Goal: Information Seeking & Learning: Learn about a topic

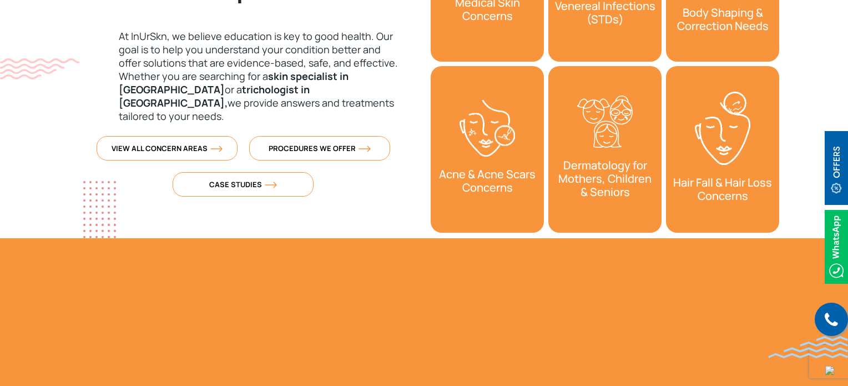
scroll to position [510, 0]
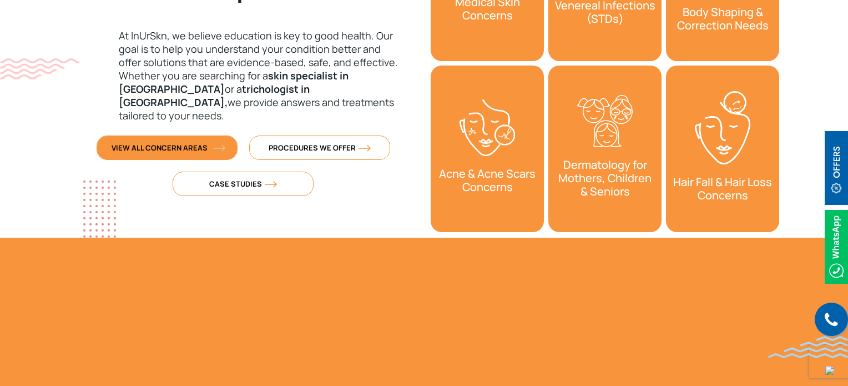
click at [209, 143] on span "View All Concern Areas" at bounding box center [167, 148] width 111 height 10
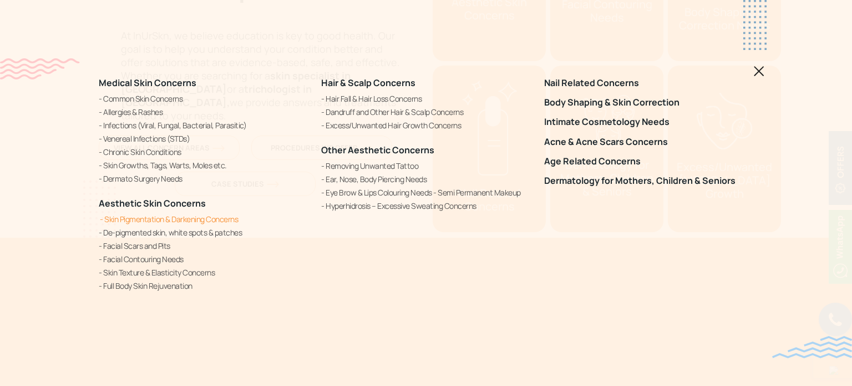
click at [164, 216] on link "Skin Pigmentation & Darkening Concerns" at bounding box center [203, 219] width 209 height 12
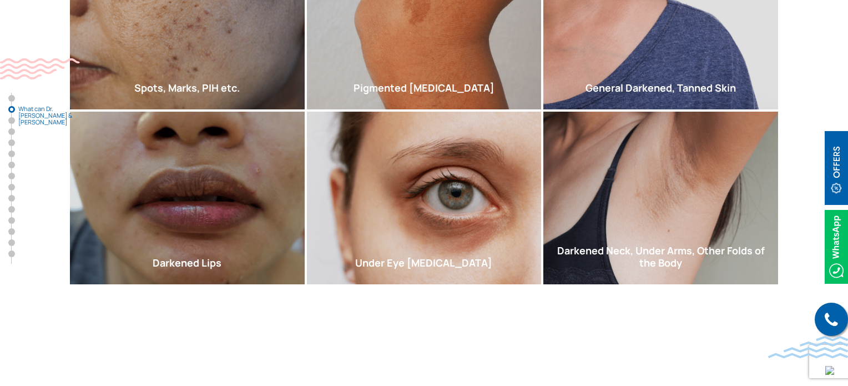
scroll to position [787, 0]
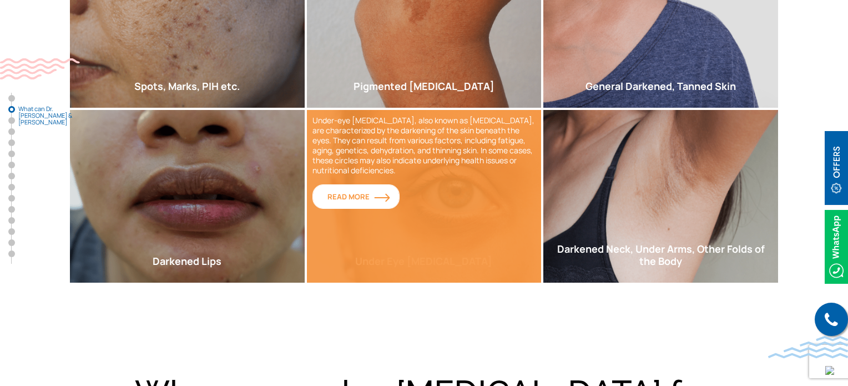
click at [369, 191] on span "Read More" at bounding box center [355, 196] width 57 height 10
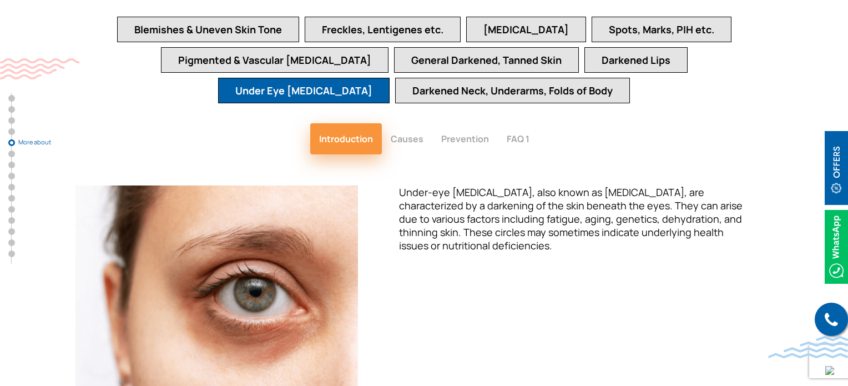
scroll to position [2512, 0]
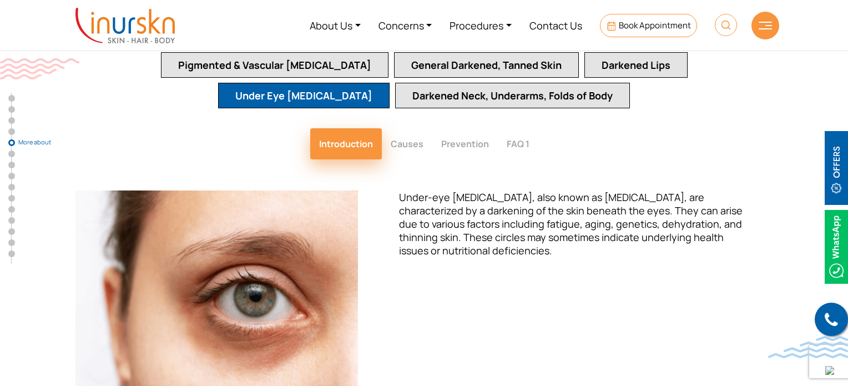
click at [400, 128] on button "Causes" at bounding box center [407, 143] width 50 height 31
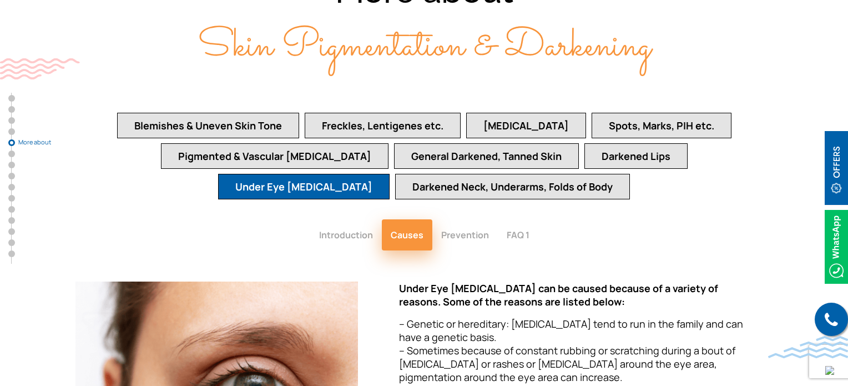
scroll to position [2421, 0]
click at [466, 219] on button "Prevention" at bounding box center [464, 234] width 65 height 31
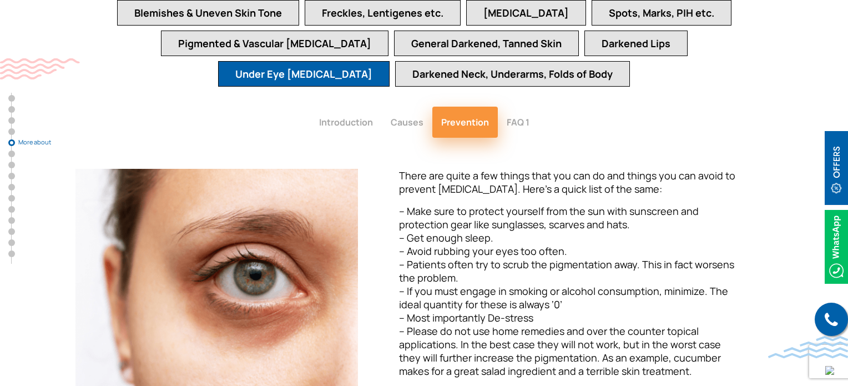
scroll to position [2534, 0]
click at [522, 106] on button "FAQ 1" at bounding box center [518, 121] width 41 height 31
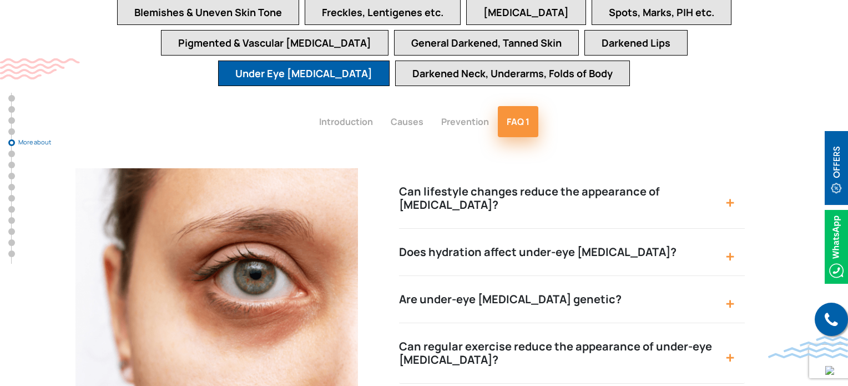
click at [729, 168] on button "Can lifestyle changes reduce the appearance of dark circles?" at bounding box center [572, 198] width 346 height 60
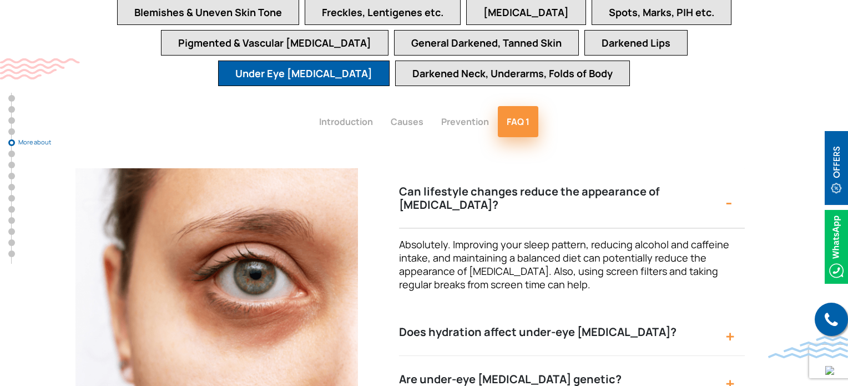
click at [723, 308] on button "Does hydration affect under-eye dark circles?" at bounding box center [572, 331] width 346 height 47
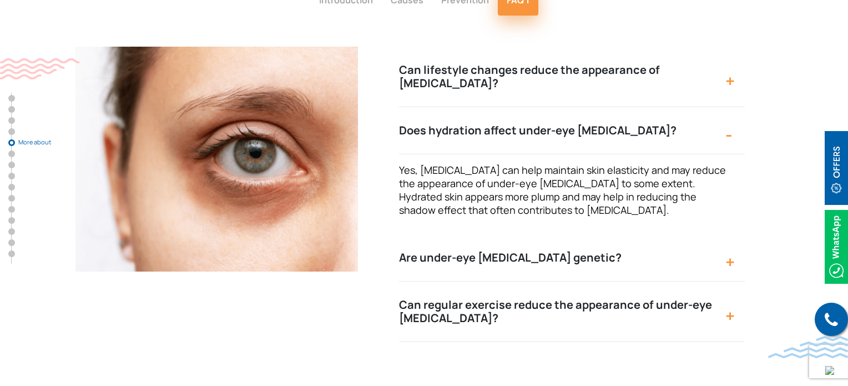
scroll to position [2656, 0]
click at [728, 234] on button "Are under-eye dark circles genetic?" at bounding box center [572, 257] width 346 height 47
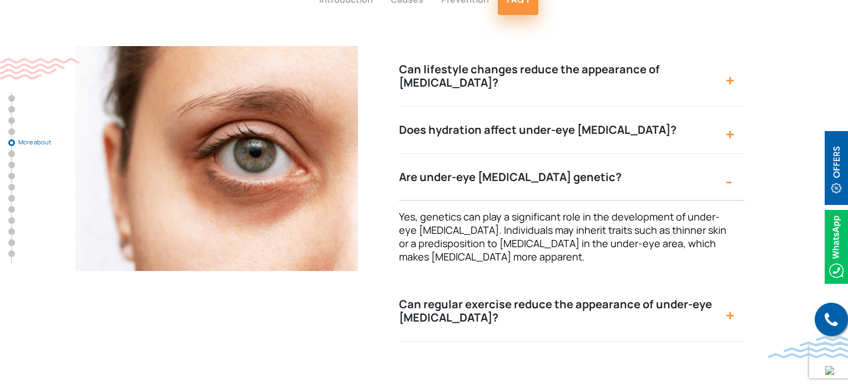
click at [728, 281] on button "Can regular exercise reduce the appearance of under-eye dark circles?" at bounding box center [572, 311] width 346 height 60
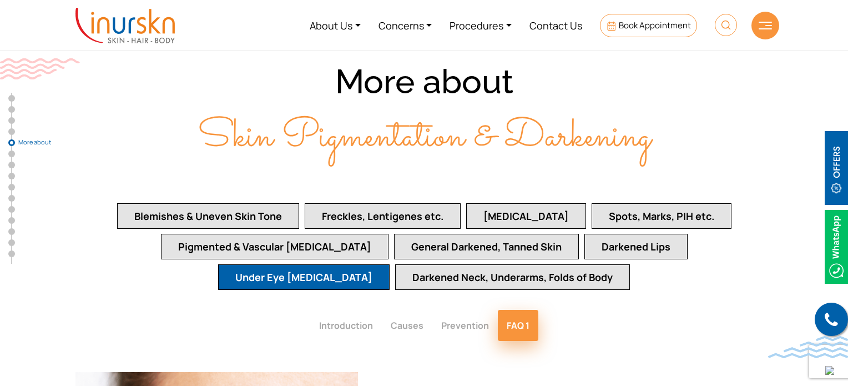
scroll to position [2422, 0]
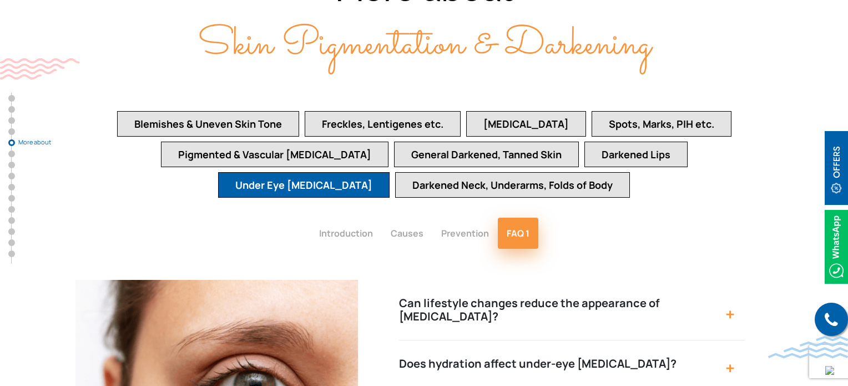
click at [29, 140] on span "More about" at bounding box center [45, 142] width 55 height 7
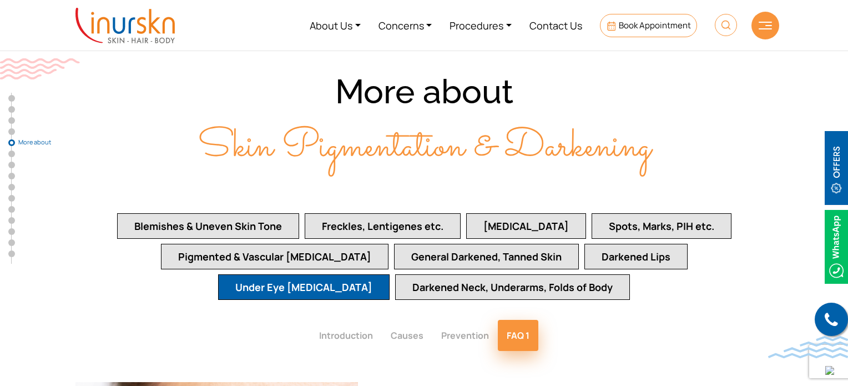
scroll to position [2319, 0]
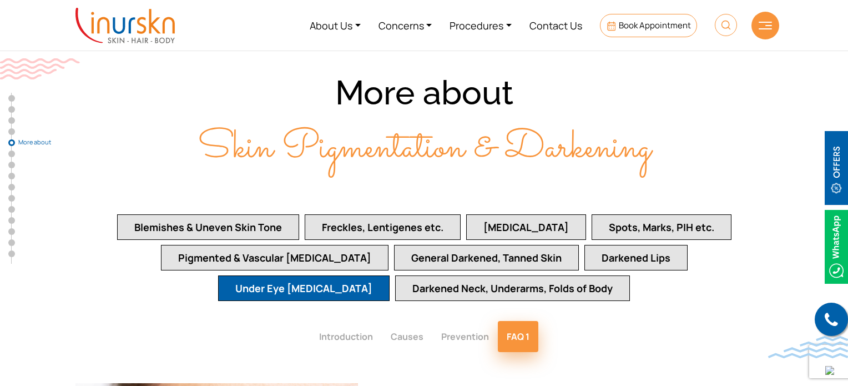
click at [29, 141] on span "More about" at bounding box center [45, 142] width 55 height 7
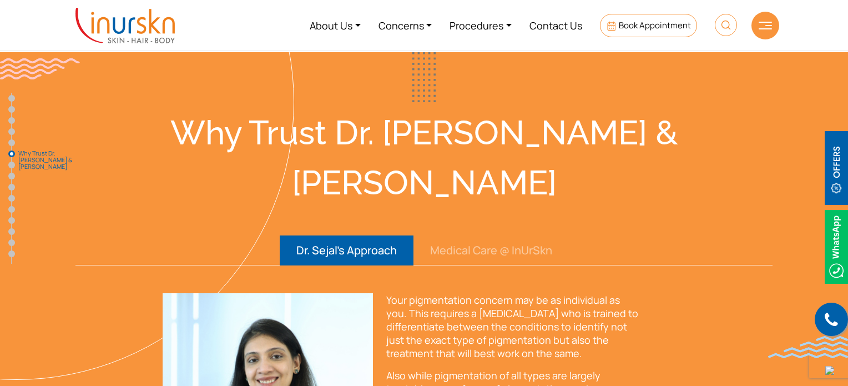
scroll to position [3056, 0]
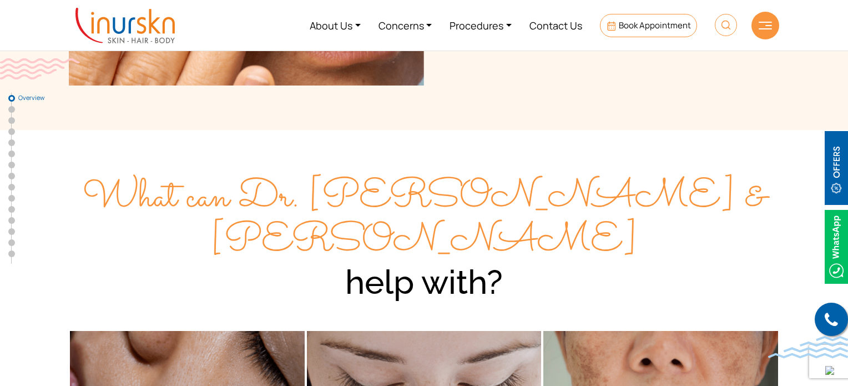
scroll to position [216, 0]
click at [350, 27] on link "About Us" at bounding box center [335, 25] width 69 height 42
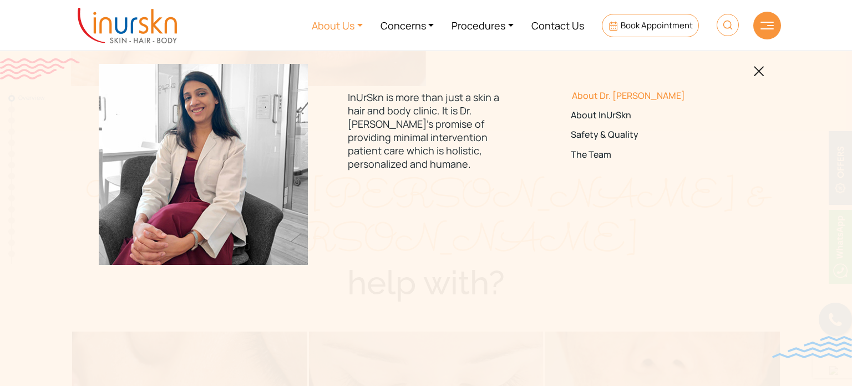
click at [609, 93] on link "About Dr. [PERSON_NAME]" at bounding box center [649, 95] width 156 height 11
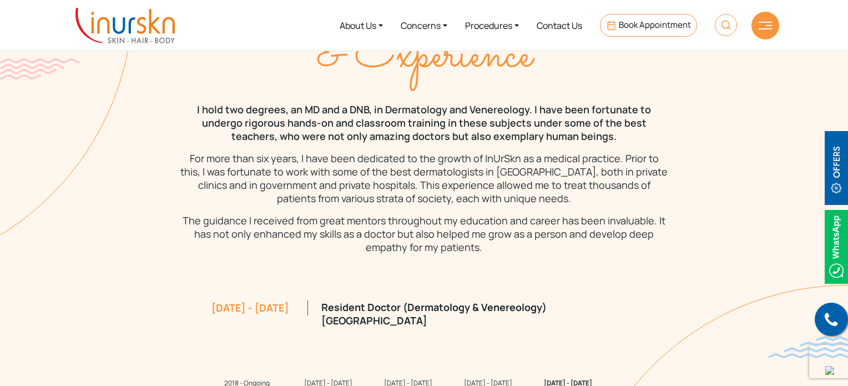
scroll to position [927, 0]
